Goal: Communication & Community: Answer question/provide support

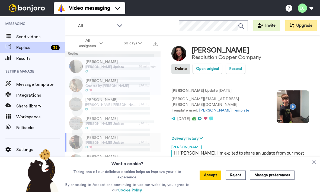
scroll to position [19, 0]
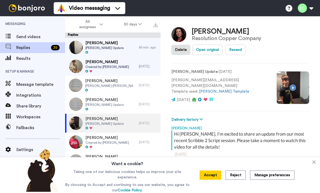
click at [116, 44] on span "[PERSON_NAME]" at bounding box center [104, 42] width 38 height 5
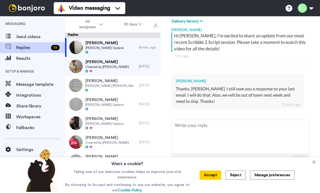
scroll to position [98, 0]
click at [224, 132] on textarea at bounding box center [240, 136] width 137 height 33
type textarea "x"
type textarea "T"
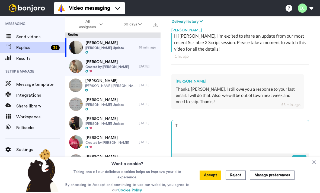
type textarea "x"
type textarea "Th"
type textarea "x"
type textarea "Tha"
type textarea "x"
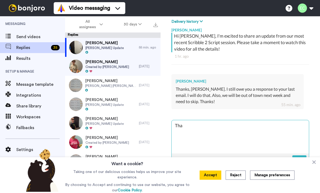
type textarea "Than"
type textarea "x"
type textarea "Thank"
type textarea "x"
type textarea "Thanks"
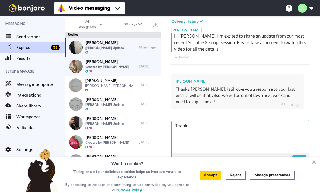
type textarea "x"
type textarea "Thanks"
type textarea "x"
type textarea "Thanks f"
type textarea "x"
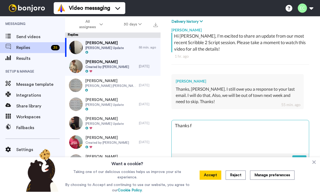
type textarea "Thanks fo"
type textarea "x"
type textarea "Thanks for"
type textarea "x"
type textarea "Thanks for l"
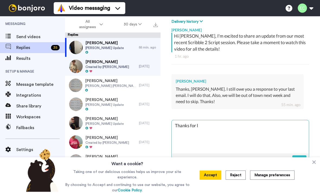
type textarea "x"
type textarea "Thanks for let"
type textarea "x"
type textarea "Thanks for lett"
type textarea "x"
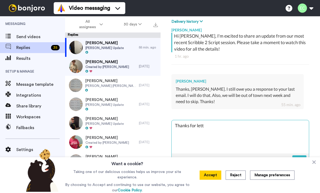
type textarea "Thanks for letti"
type textarea "x"
type textarea "Thanks for lettin"
type textarea "x"
type textarea "Thanks for letting"
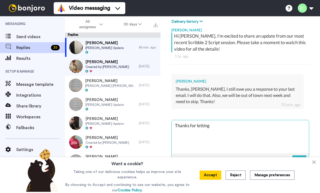
type textarea "x"
type textarea "Thanks for letting"
type textarea "x"
type textarea "Thanks for letting m"
type textarea "x"
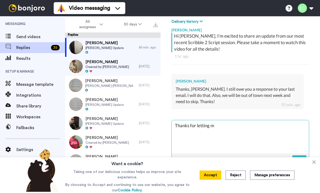
type textarea "Thanks for letting me"
type textarea "x"
type textarea "Thanks for letting me"
type textarea "x"
type textarea "Thanks for letting me k"
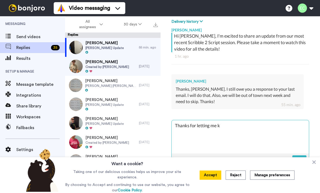
type textarea "x"
type textarea "Thanks for letting me kj"
type textarea "x"
type textarea "Thanks for letting me kjno"
type textarea "x"
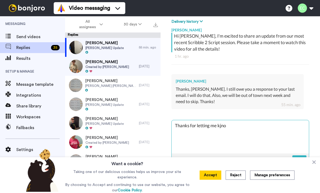
type textarea "Thanks for letting me kjnow"
type textarea "x"
type textarea "Thanks for letting me kjno"
type textarea "x"
type textarea "Thanks for letting me kjn"
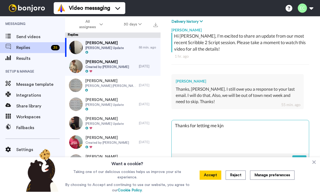
type textarea "x"
type textarea "Thanks for letting me kj"
type textarea "x"
type textarea "Thanks for letting me k"
type textarea "x"
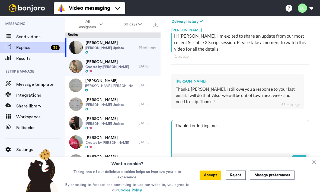
type textarea "Thanks for letting me kn"
type textarea "x"
type textarea "Thanks for letting me kno"
type textarea "x"
type textarea "Thanks for letting me know!"
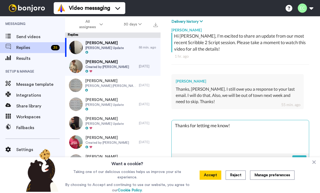
type textarea "x"
type textarea "Thanks for letting me know!"
type textarea "x"
type textarea "Thanks for letting me know! H"
type textarea "x"
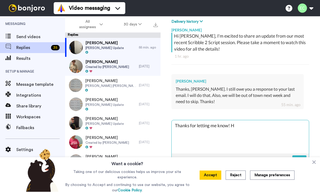
type textarea "Thanks for letting me know! He"
type textarea "x"
type textarea "Thanks for letting me know! He"
type textarea "x"
type textarea "Thanks for letting me know! He d"
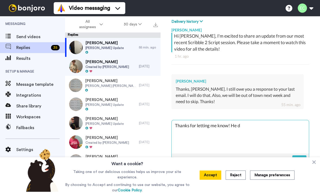
type textarea "x"
type textarea "Thanks for letting me know! He did"
type textarea "x"
type textarea "Thanks for letting me know! He did s"
type textarea "x"
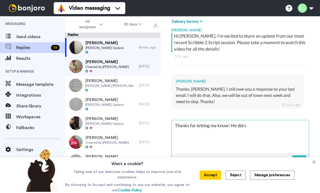
type textarea "Thanks for letting me know! He did su"
type textarea "x"
type textarea "Thanks for letting me know! He did suc"
type textarea "x"
type textarea "Thanks for letting me know! He did such"
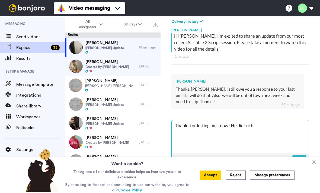
type textarea "x"
type textarea "Thanks for letting me know! He did such"
type textarea "x"
type textarea "Thanks for letting me know! He did such a"
type textarea "x"
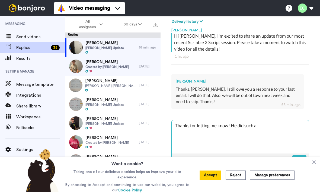
type textarea "Thanks for letting me know! He did such an"
type textarea "x"
type textarea "Thanks for letting me know! He did such an"
type textarea "x"
type textarea "Thanks for letting me know! He did such an a"
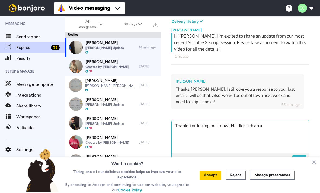
type textarea "x"
type textarea "Thanks for letting me know! He did such an awe"
type textarea "x"
type textarea "Thanks for letting me know! He did such an aweso"
type textarea "x"
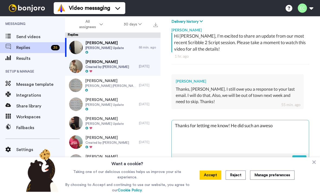
type textarea "Thanks for letting me know! He did such an awesom"
type textarea "x"
type textarea "Thanks for letting me know! He did such an awesome"
type textarea "x"
type textarea "Thanks for letting me know! He did such an awesome j"
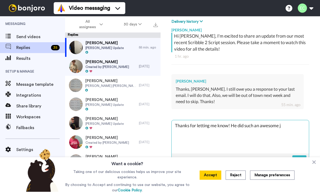
type textarea "x"
type textarea "Thanks for letting me know! He did such an awesome jo"
type textarea "x"
type textarea "Thanks for letting me know! He did such an awesome job"
type textarea "x"
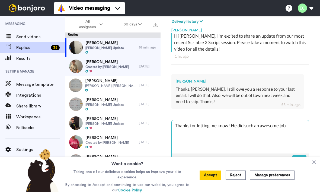
type textarea "Thanks for letting me know! He did such an awesome job"
type textarea "x"
type textarea "Thanks for letting me know! He did such an awesome job t"
type textarea "x"
type textarea "Thanks for letting me know! He did such an awesome job to"
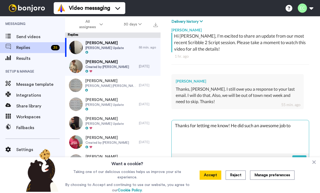
type textarea "x"
type textarea "Thanks for letting me know! He did such an awesome job [PERSON_NAME]"
type textarea "x"
type textarea "Thanks for letting me know! He did such an awesome job toda"
type textarea "x"
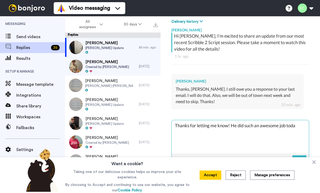
type textarea "Thanks for letting me know! He did such an awesome job [DATE]"
type textarea "x"
type textarea "Thanks for letting me know! He did such an awesome job [DATE]"
type textarea "x"
type textarea "Thanks for letting me know! He did such an awesome job [DATE]"
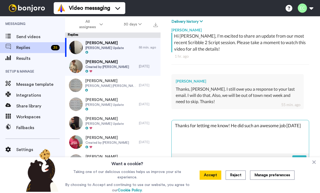
type textarea "x"
type textarea "Thanks for letting me know! He did such an awesome job [DATE]."
type textarea "x"
type textarea "Thanks for letting me know! He did such an awesome job [DATE]."
type textarea "x"
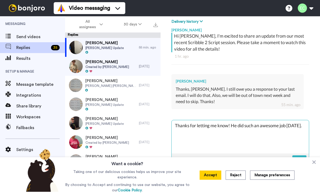
type textarea "Thanks for letting me know! He did such an awesome job [DATE]. I"
type textarea "x"
type textarea "Thanks for letting me know! He did such an awesome job [DATE]. I"
type textarea "x"
type textarea "Thanks for letting me know! He did such an awesome job [DATE]. I a"
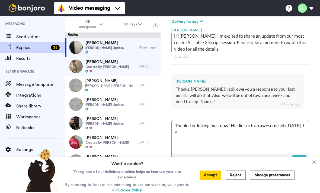
type textarea "x"
type textarea "Thanks for letting me know! He did such an awesome job [DATE]. I as"
type textarea "x"
type textarea "Thanks for letting me know! He did such an awesome job [DATE]. I ask"
type textarea "x"
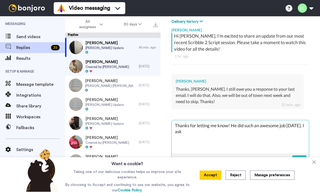
type textarea "Thanks for letting me know! He did such an awesome job [DATE]. I aske"
type textarea "x"
type textarea "Thanks for letting me know! He did such an awesome job [DATE]. I asked"
type textarea "x"
type textarea "Thanks for letting me know! He did such an awesome job [DATE]. I asked"
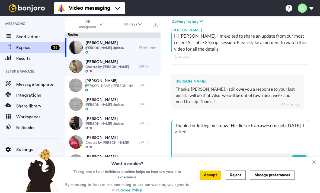
type textarea "x"
type textarea "Thanks for letting me know! He did such an awesome job [DATE]. I asked h"
type textarea "x"
type textarea "Thanks for letting me know! He did such an awesome job [DATE]. I asked hi"
type textarea "x"
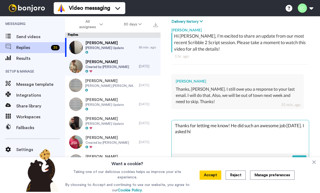
type textarea "Thanks for letting me know! He did such an awesome job [DATE]. I asked him"
type textarea "x"
type textarea "Thanks for letting me know! He did such an awesome job [DATE]. I asked him"
type textarea "x"
type textarea "Thanks for letting me know! He did such an awesome job [DATE]. I asked him i"
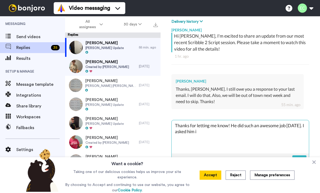
type textarea "x"
type textarea "Thanks for letting me know! He did such an awesome job [DATE]. I asked him is"
type textarea "x"
type textarea "Thanks for letting me know! He did such an awesome job [DATE]. I asked him if"
type textarea "x"
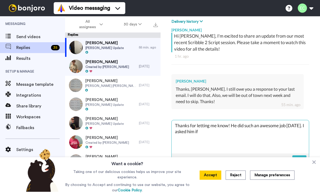
type textarea "Thanks for letting me know! He did such an awesome job [DATE]. I asked him if"
type textarea "x"
type textarea "Thanks for letting me know! He did such an awesome job [DATE]. I asked him if h"
type textarea "x"
type textarea "Thanks for letting me know! He did such an awesome job [DATE]. I asked him if he"
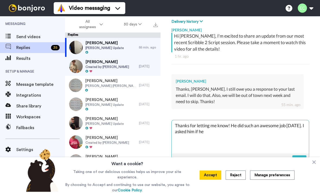
type textarea "x"
type textarea "Thanks for letting me know! He did such an awesome job [DATE]. I asked him if he"
type textarea "x"
type textarea "Thanks for letting me know! He did such an awesome job [DATE]. I asked him if h…"
type textarea "x"
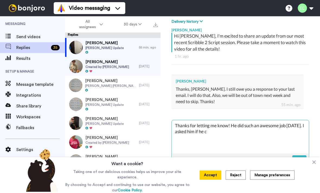
type textarea "Thanks for letting me know! He did such an awesome job [DATE]. I asked him if h…"
type textarea "x"
type textarea "Thanks for letting me know! He did such an awesome job [DATE]. I asked him if h…"
type textarea "x"
type textarea "Thanks for letting me know! He did such an awesome job [DATE]. I asked him if h…"
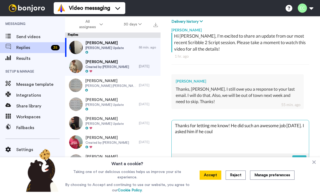
type textarea "x"
type textarea "Thanks for letting me know! He did such an awesome job [DATE]. I asked him if h…"
type textarea "x"
type textarea "Thanks for letting me know! He did such an awesome job [DATE]. I asked him if h…"
type textarea "x"
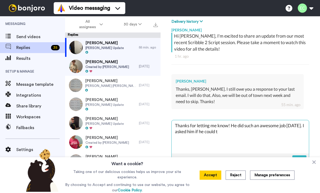
type textarea "Thanks for letting me know! He did such an awesome job [DATE]. I asked him if h…"
type textarea "x"
type textarea "Thanks for letting me know! He did such an awesome job [DATE]. I asked him if h…"
type textarea "x"
type textarea "Thanks for letting me know! He did such an awesome job [DATE]. I asked him if h…"
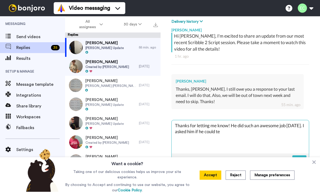
type textarea "x"
type textarea "Thanks for letting me know! He did such an awesome job [DATE]. I asked him if h…"
type textarea "x"
type textarea "Thanks for letting me know! He did such an awesome job [DATE]. I asked him if h…"
type textarea "x"
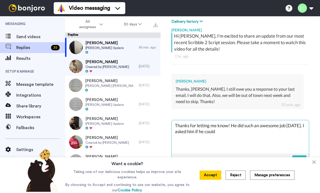
type textarea "Thanks for letting me know! He did such an awesome job [DATE]. I asked him if h…"
type textarea "x"
type textarea "Thanks for letting me know! He did such an awesome job [DATE]. I asked him if h…"
type textarea "x"
type textarea "Thanks for letting me know! He did such an awesome job [DATE]. I asked him if h…"
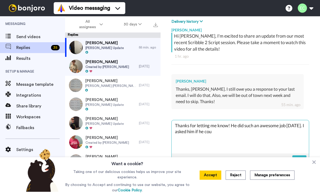
type textarea "x"
type textarea "Thanks for letting me know! He did such an awesome job [DATE]. I asked him if h…"
type textarea "x"
type textarea "Thanks for letting me know! He did such an awesome job [DATE]. I asked him if h…"
type textarea "x"
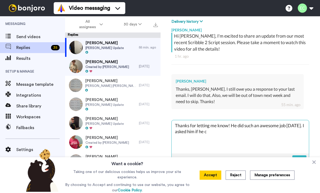
type textarea "Thanks for letting me know! He did such an awesome job [DATE]. I asked him if he"
type textarea "x"
type textarea "Thanks for letting me know! He did such an awesome job [DATE]. I asked him if h…"
click at [303, 123] on textarea "Thanks for letting me know! He did such an awesome job [DATE]. I asked him if h…" at bounding box center [240, 136] width 137 height 33
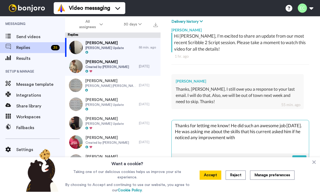
click at [211, 129] on textarea "Thanks for letting me know! He did such an awesome job [DATE]. He was asking me…" at bounding box center [240, 136] width 137 height 33
click at [289, 129] on textarea "Thanks for letting me know! He did such an awesome job [DATE]. He was asking me…" at bounding box center [240, 136] width 137 height 33
click at [305, 129] on textarea "Thanks for letting me know! He did such an awesome job [DATE]. He was asking me…" at bounding box center [240, 136] width 137 height 33
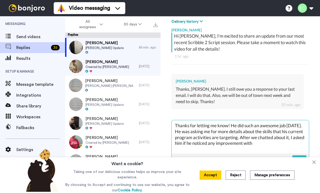
click at [260, 140] on textarea "Thanks for letting me know! He did such an awesome job [DATE]. He was asking me…" at bounding box center [240, 136] width 137 height 33
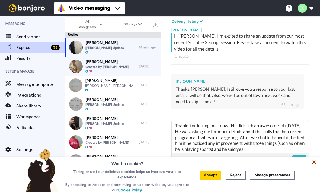
click at [315, 164] on icon at bounding box center [315, 163] width 4 height 4
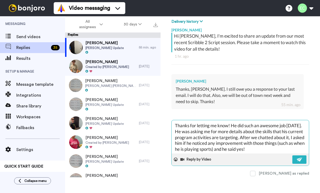
click at [272, 146] on textarea "Thanks for letting me know! He did such an awesome job [DATE]. He was asking me…" at bounding box center [240, 136] width 137 height 33
click at [179, 129] on textarea "Thanks for letting me know! He did such an awesome job [DATE]. He was asking me…" at bounding box center [240, 136] width 137 height 33
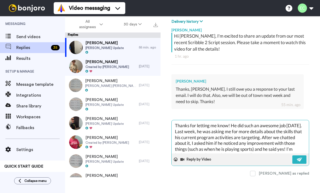
click at [208, 140] on textarea "Thanks for letting me know! He did such an awesome job [DATE]. Last week, he wa…" at bounding box center [240, 136] width 137 height 33
click at [232, 129] on textarea "Thanks for letting me know! He did such an awesome job [DATE]. Last week, he wa…" at bounding box center [240, 136] width 137 height 33
click at [199, 129] on textarea "Thanks for letting me know! He did such an awesome job [DATE]. Last week, he wa…" at bounding box center [240, 136] width 137 height 33
click at [195, 123] on textarea "Thanks for letting me know! He did such an awesome job [DATE]. He was asking me…" at bounding box center [240, 136] width 137 height 33
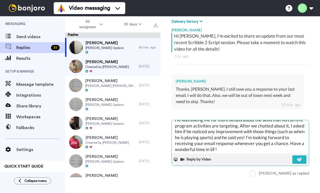
scroll to position [11, 0]
click at [259, 135] on textarea "Thanks for letting me know! He did such an awesome job [DATE]. He was asking me…" at bounding box center [240, 136] width 137 height 33
click at [298, 160] on img at bounding box center [300, 160] width 6 height 4
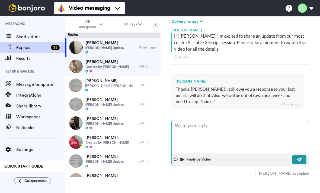
scroll to position [0, 0]
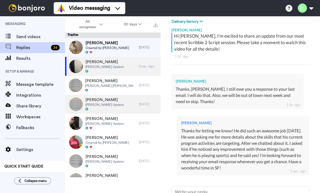
click at [145, 102] on div "[PERSON_NAME] [PERSON_NAME] Update [DATE]" at bounding box center [113, 104] width 96 height 19
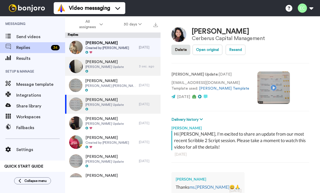
click at [102, 66] on span "[PERSON_NAME] Update" at bounding box center [104, 67] width 38 height 4
